Goal: Find specific page/section: Find specific page/section

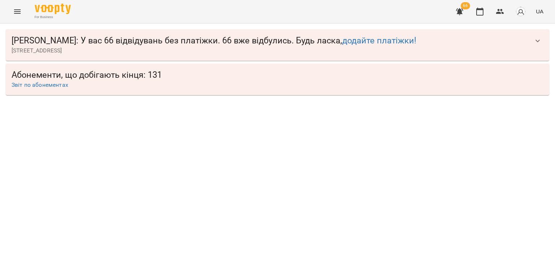
click at [456, 15] on icon "button" at bounding box center [459, 11] width 9 height 9
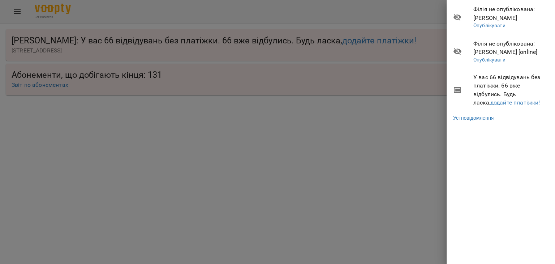
click at [398, 15] on div at bounding box center [277, 132] width 555 height 264
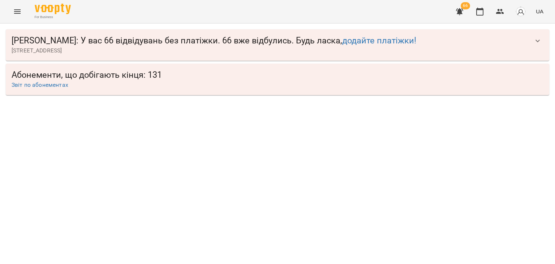
click at [24, 10] on button "Menu" at bounding box center [17, 11] width 17 height 17
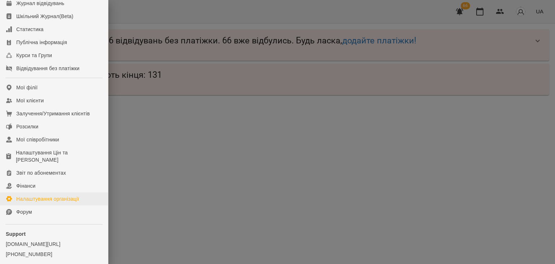
scroll to position [70, 0]
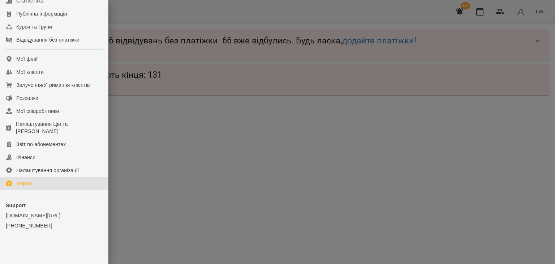
click at [32, 180] on link "Форум" at bounding box center [54, 183] width 108 height 13
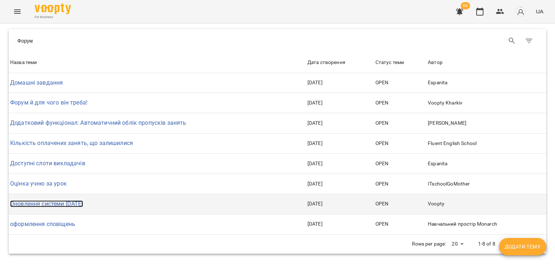
click at [54, 203] on link "Оновлення системи [DATE]" at bounding box center [46, 203] width 73 height 7
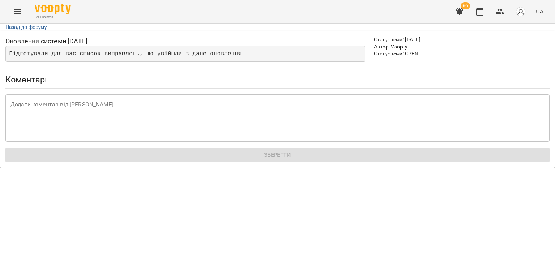
click at [56, 53] on pre "Підготували для вас список виправлень, що увійшли в дане оновлення" at bounding box center [185, 54] width 360 height 16
click at [114, 57] on pre "Підготували для вас список виправлень, що увійшли в дане оновлення" at bounding box center [185, 54] width 360 height 16
click at [159, 59] on pre "Підготували для вас список виправлень, що увійшли в дане оновлення" at bounding box center [185, 54] width 360 height 16
click at [175, 60] on pre "Підготували для вас список виправлень, що увійшли в дане оновлення" at bounding box center [185, 54] width 360 height 16
click at [31, 29] on link "Назад до форуму" at bounding box center [26, 27] width 52 height 17
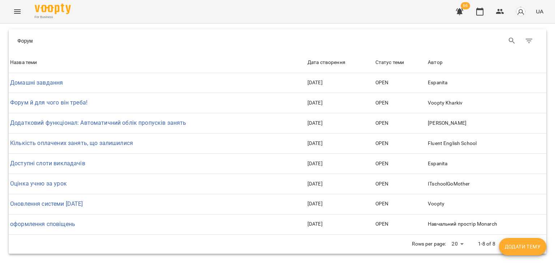
click at [16, 11] on icon "Menu" at bounding box center [17, 11] width 9 height 9
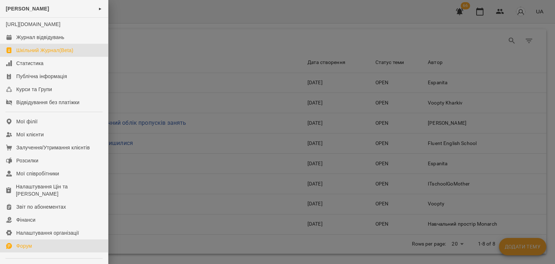
click at [36, 53] on link "Шкільний Журнал(Beta)" at bounding box center [54, 50] width 108 height 13
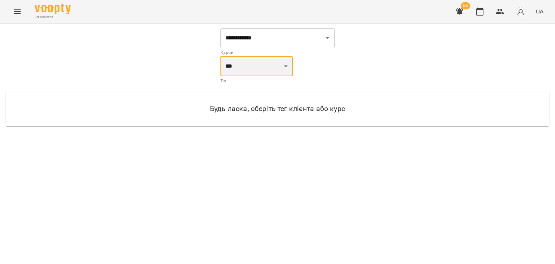
click at [243, 65] on select "**********" at bounding box center [256, 66] width 72 height 20
select select "**********"
click at [220, 56] on select "**********" at bounding box center [256, 66] width 72 height 20
select select "**********"
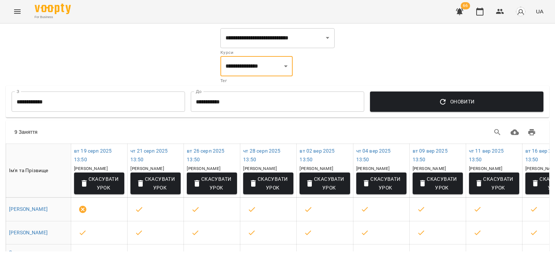
click at [21, 9] on icon "Menu" at bounding box center [17, 11] width 9 height 9
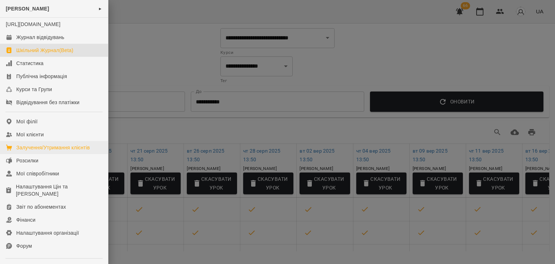
scroll to position [70, 0]
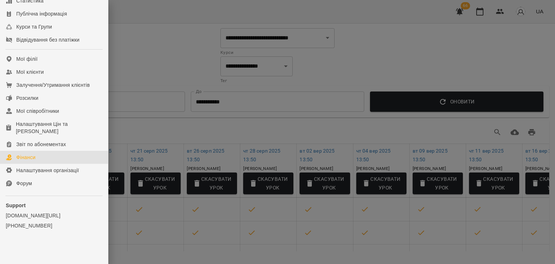
click at [45, 155] on link "Фінанси" at bounding box center [54, 157] width 108 height 13
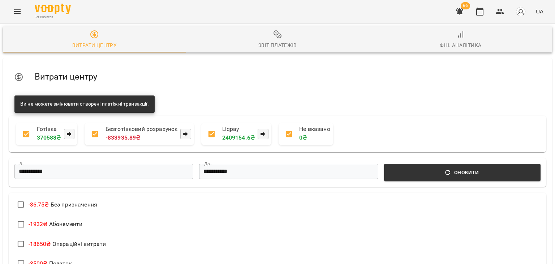
click at [19, 13] on icon "Menu" at bounding box center [17, 11] width 9 height 9
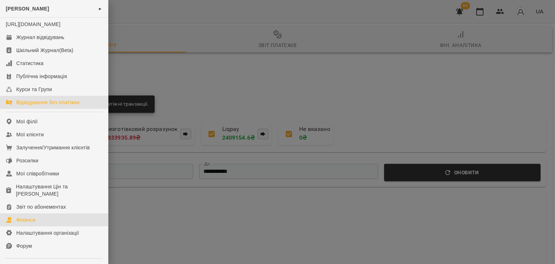
click at [45, 106] on div "Відвідування без платіжки" at bounding box center [47, 102] width 63 height 7
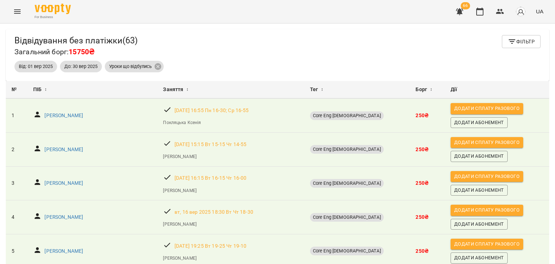
scroll to position [36, 0]
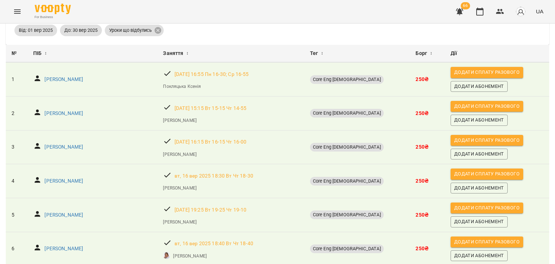
click at [81, 55] on div "ПІБ ↕" at bounding box center [92, 53] width 118 height 9
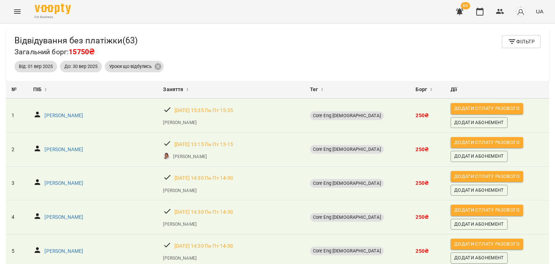
click at [526, 33] on div "Відвідування без платіжки ( 63 ) Загальний борг: 15750₴ Фільтр Від: 01 вер 2025…" at bounding box center [277, 55] width 543 height 52
click at [523, 39] on span "Фільтр" at bounding box center [520, 41] width 27 height 9
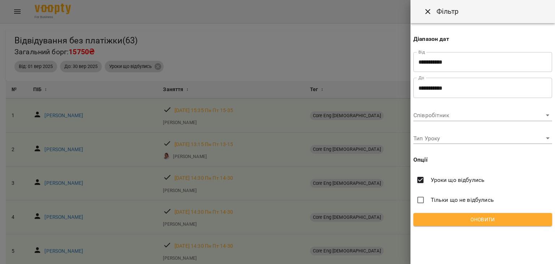
click at [309, 40] on div at bounding box center [277, 132] width 555 height 264
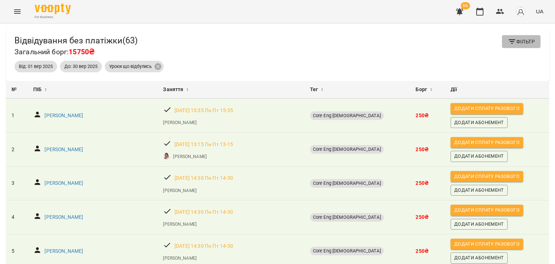
click at [521, 35] on button "Фільтр" at bounding box center [521, 41] width 39 height 13
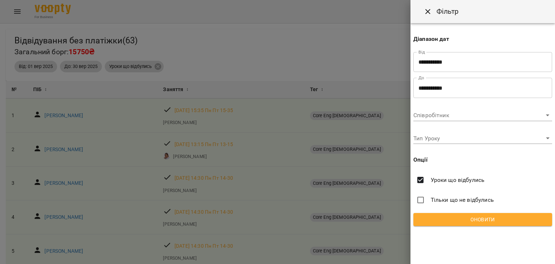
click at [346, 59] on div at bounding box center [277, 132] width 555 height 264
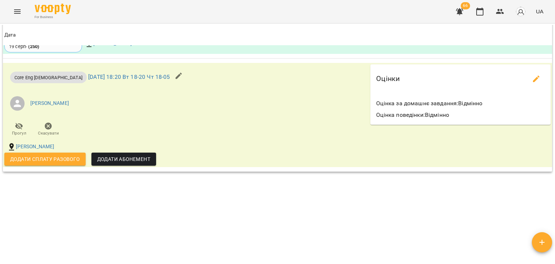
scroll to position [756, 0]
